Goal: Task Accomplishment & Management: Manage account settings

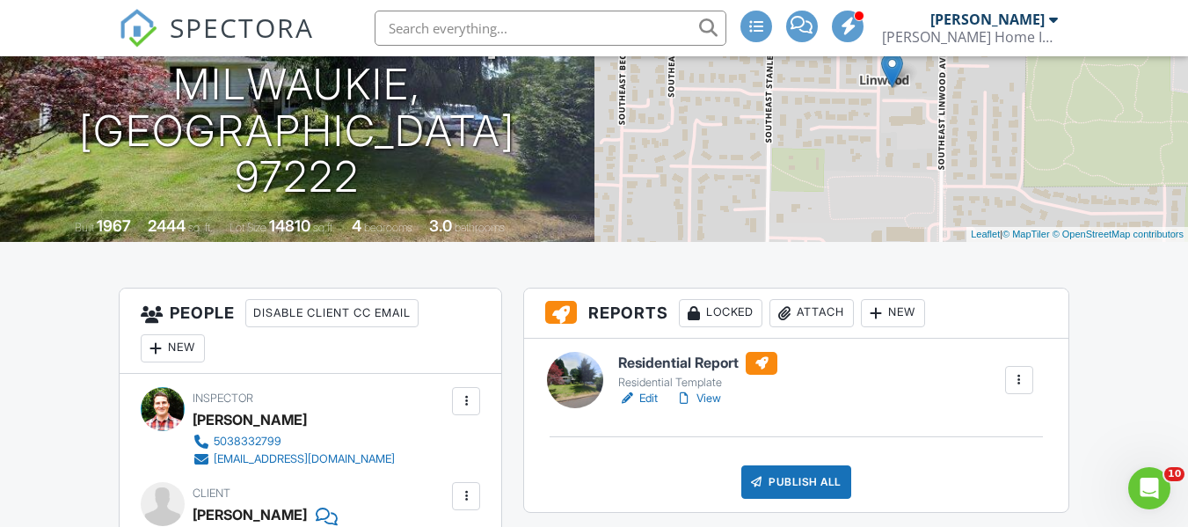
scroll to position [528, 0]
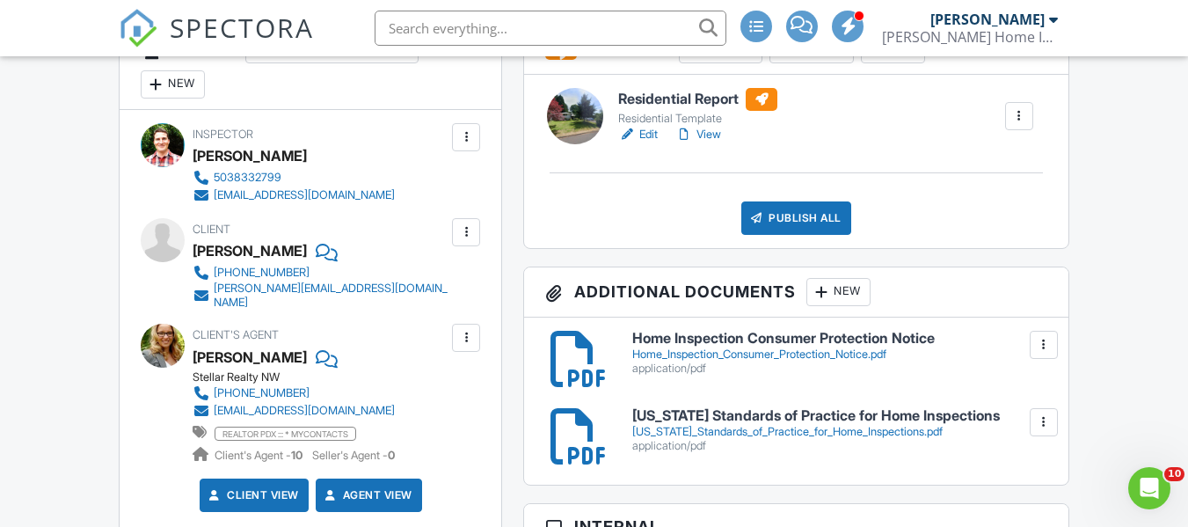
click at [683, 95] on h6 "Residential Report" at bounding box center [697, 99] width 159 height 23
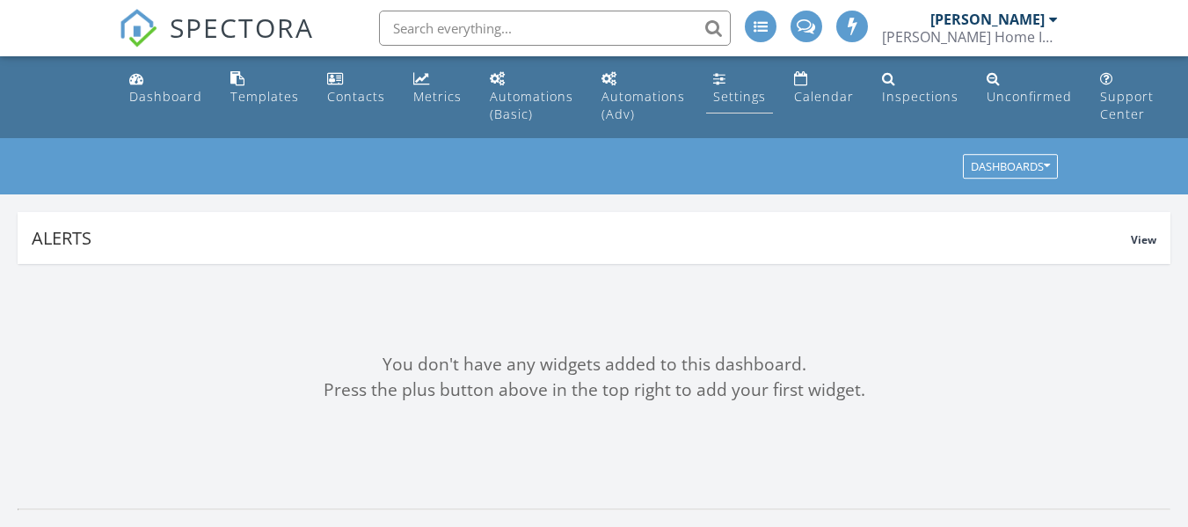
drag, startPoint x: 795, startPoint y: 95, endPoint x: 727, endPoint y: 96, distance: 67.7
click at [795, 95] on div "Calendar" at bounding box center [824, 96] width 60 height 17
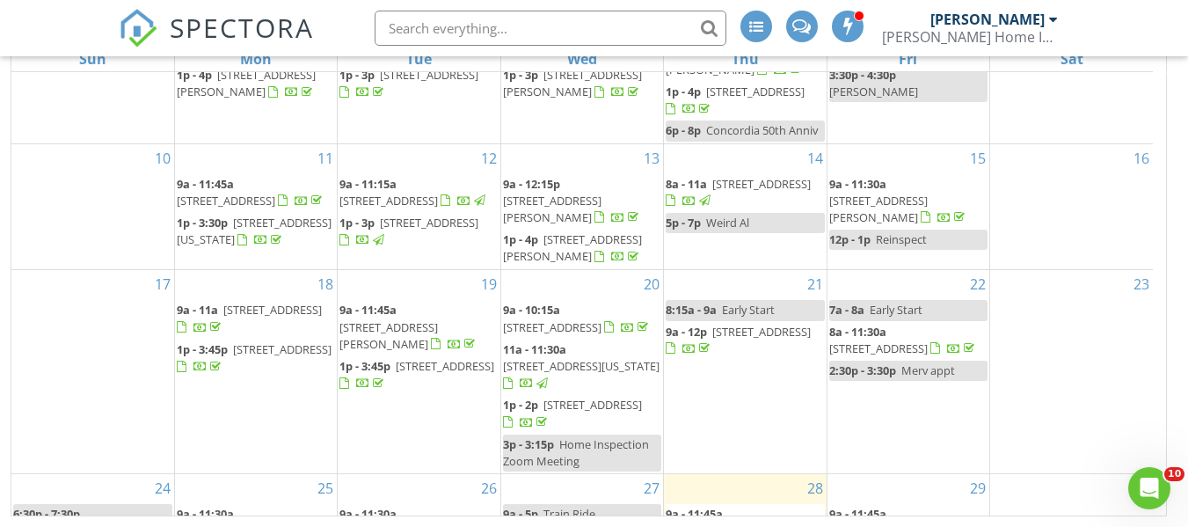
scroll to position [352, 0]
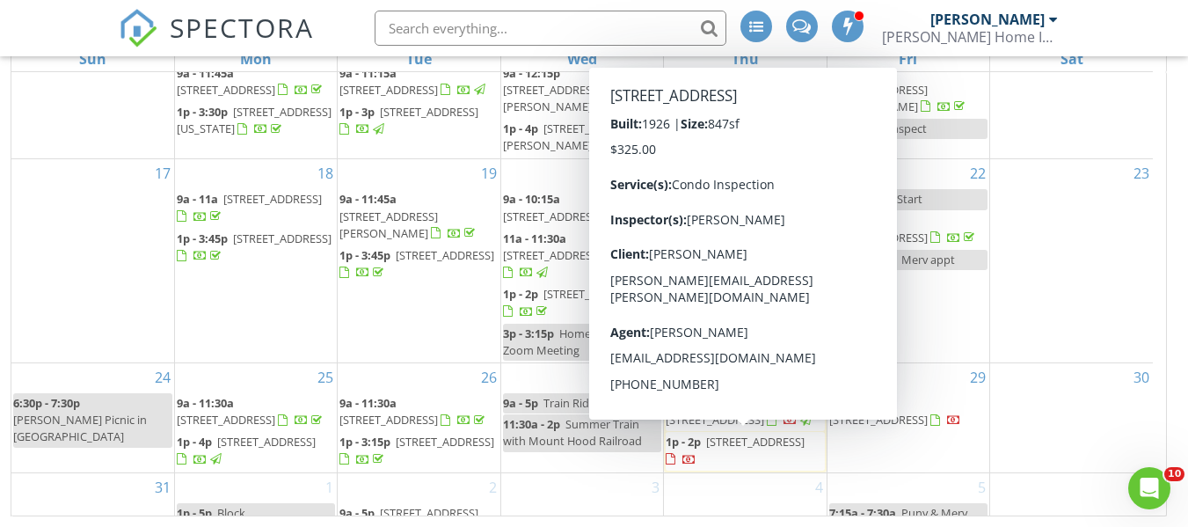
click at [726, 449] on span "1534 NE 24th Ave 8, Portland 97232" at bounding box center [755, 442] width 99 height 16
